Goal: Find specific page/section: Find specific page/section

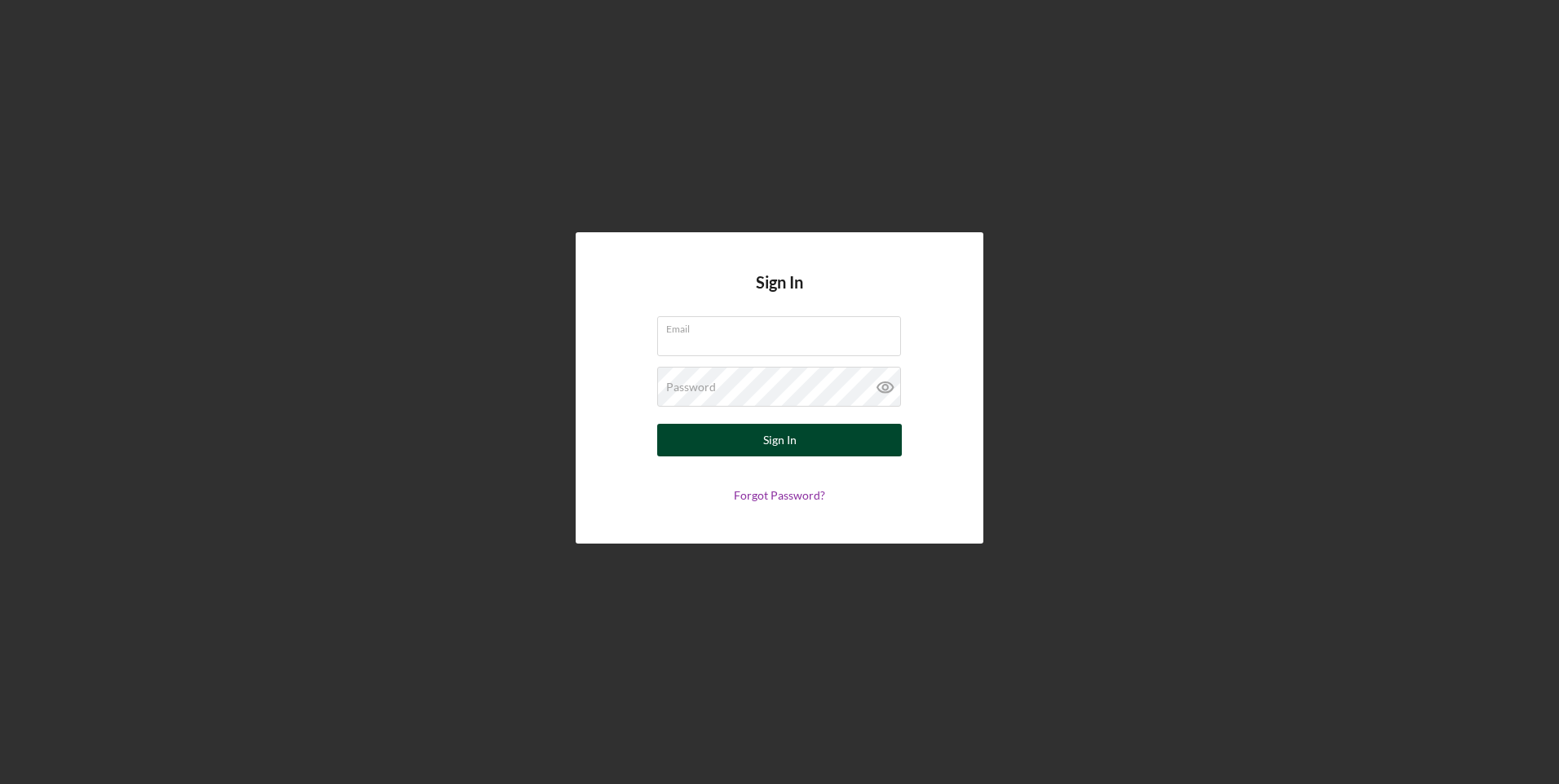
type input "[EMAIL_ADDRESS][DOMAIN_NAME]"
click at [788, 447] on div "Sign In" at bounding box center [780, 440] width 33 height 32
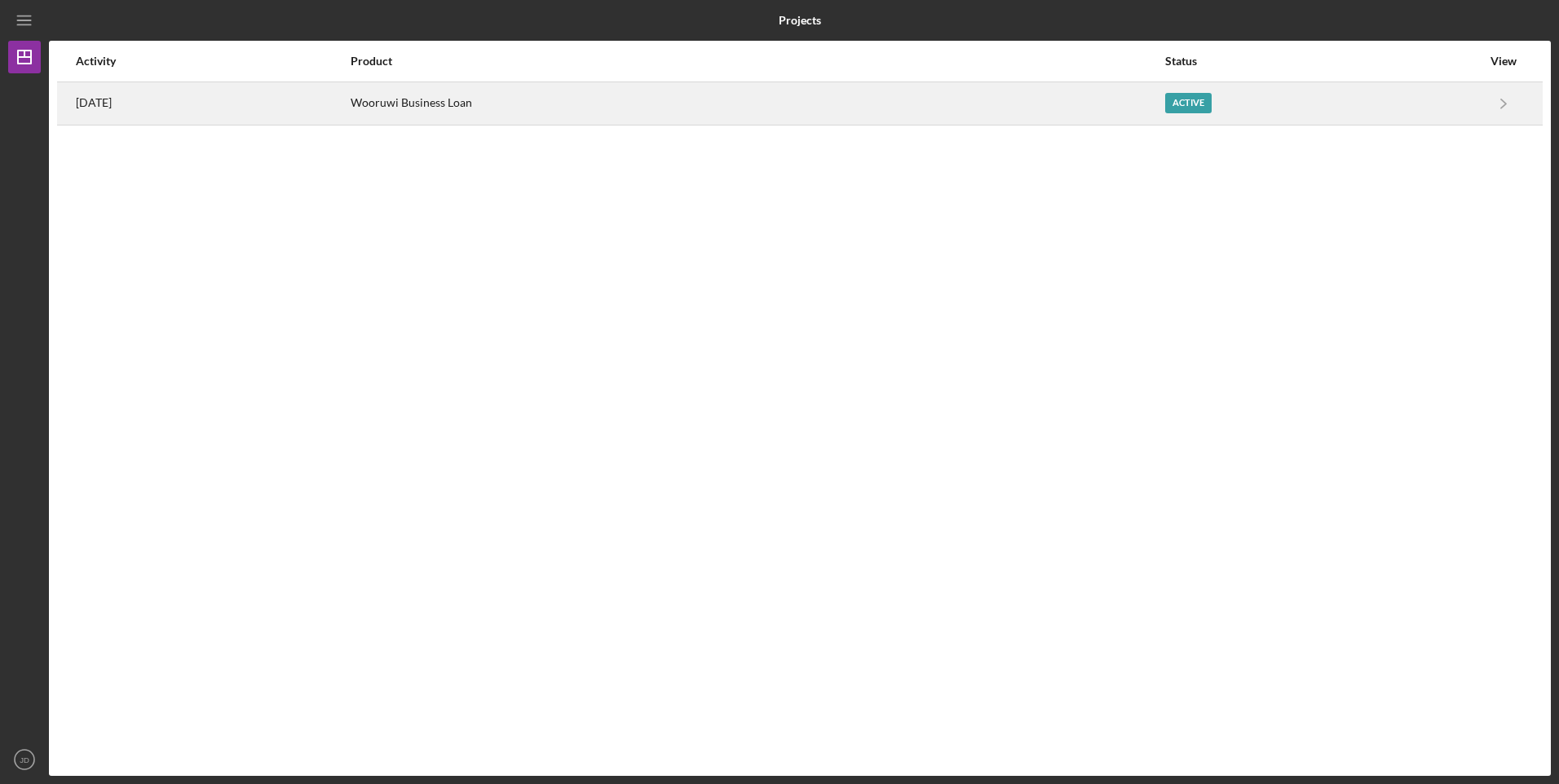
click at [1205, 103] on div "Active" at bounding box center [1188, 103] width 46 height 20
